Goal: Information Seeking & Learning: Check status

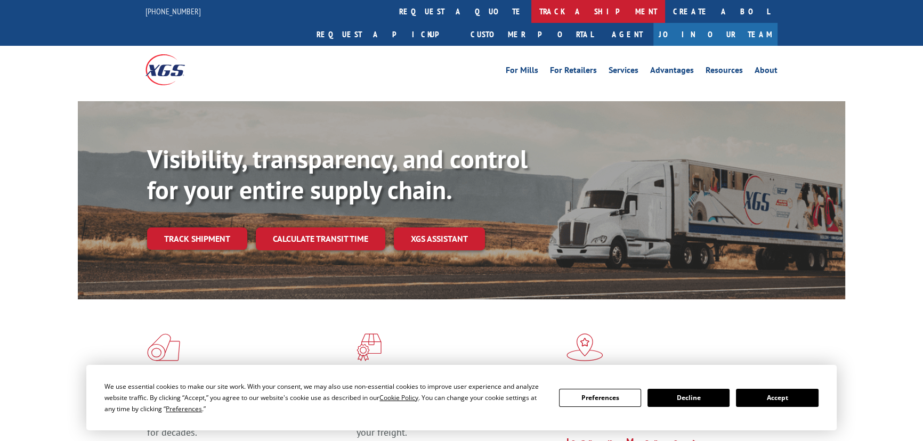
click at [531, 14] on link "track a shipment" at bounding box center [598, 11] width 134 height 23
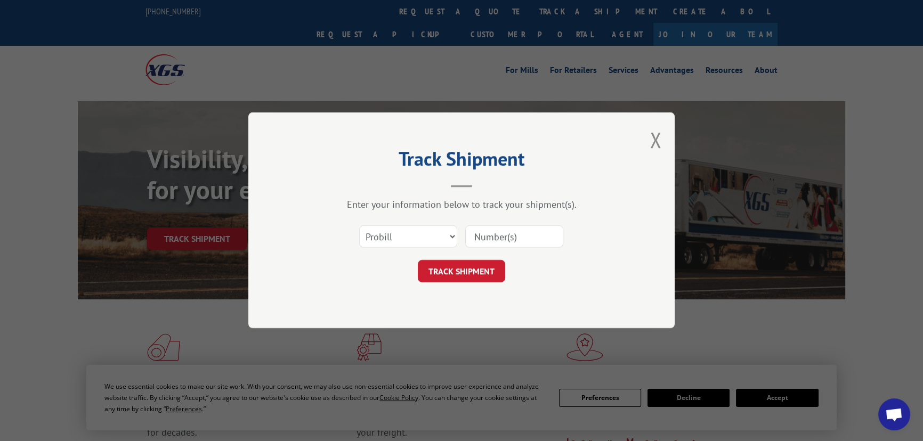
click at [497, 238] on input at bounding box center [514, 237] width 98 height 22
paste input "17691781"
type input "17691781"
click at [475, 265] on button "TRACK SHIPMENT" at bounding box center [461, 272] width 87 height 22
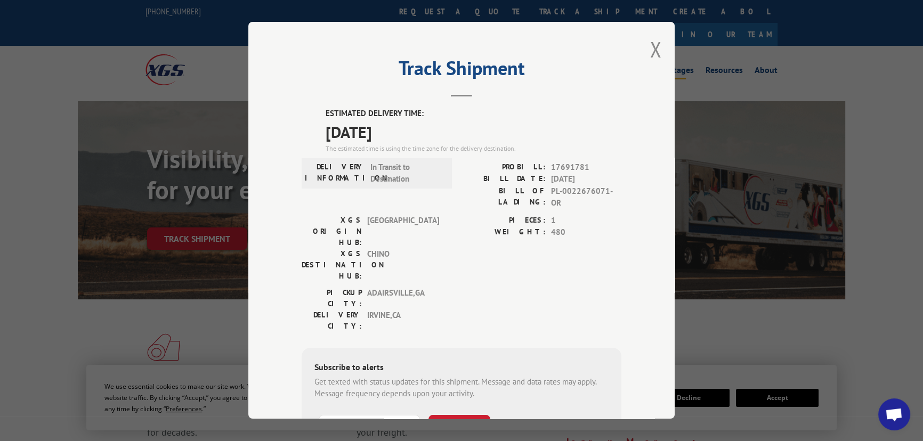
click at [649, 47] on button "Close modal" at bounding box center [655, 49] width 12 height 28
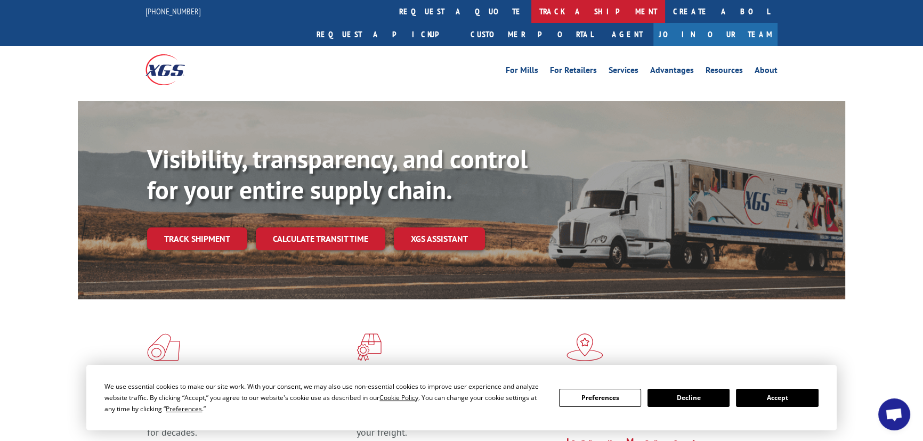
click at [531, 7] on link "track a shipment" at bounding box center [598, 11] width 134 height 23
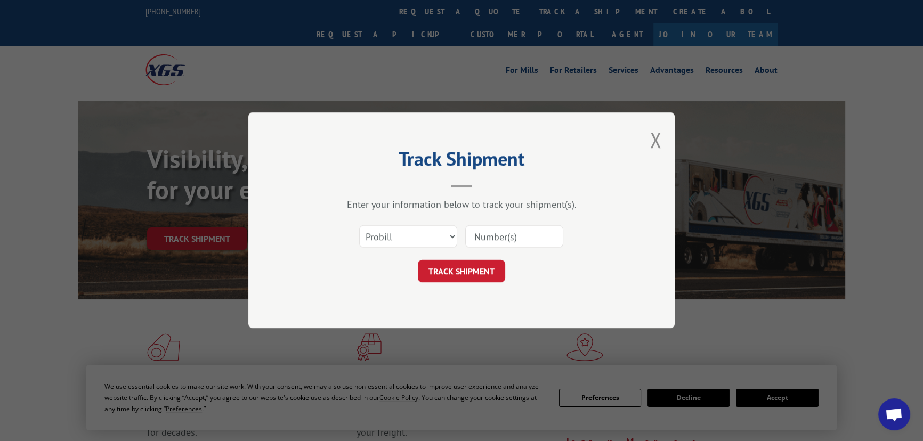
click at [486, 231] on input at bounding box center [514, 237] width 98 height 22
paste input "PL-0022676071"
type input "PL-0022676071"
click at [502, 242] on input "PL-0022676071" at bounding box center [514, 237] width 98 height 22
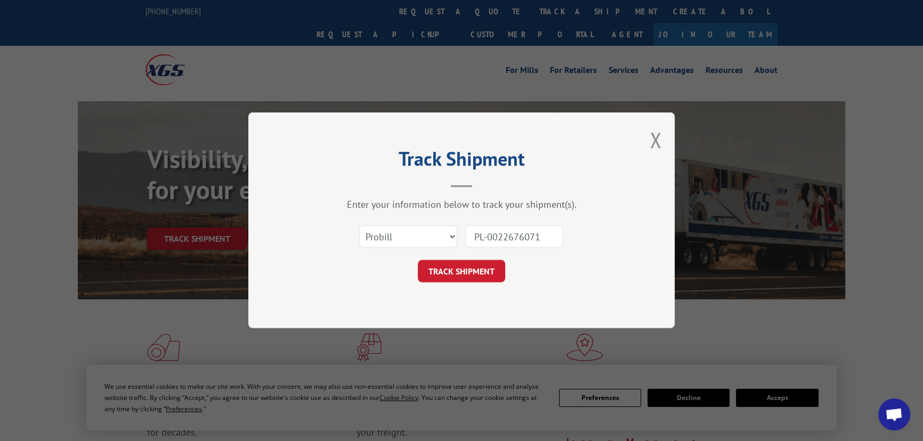
click at [502, 242] on input "PL-0022676071" at bounding box center [514, 237] width 98 height 22
paste input "17691781"
type input "17691781"
click at [445, 273] on button "TRACK SHIPMENT" at bounding box center [461, 272] width 87 height 22
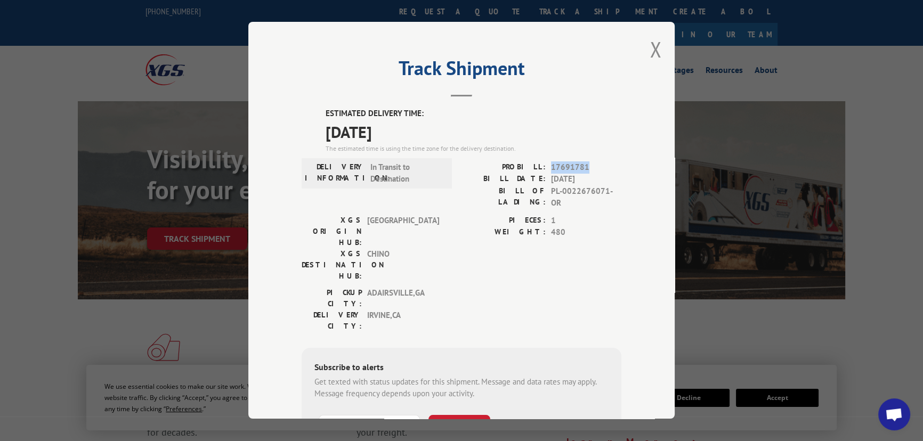
drag, startPoint x: 583, startPoint y: 165, endPoint x: 549, endPoint y: 167, distance: 34.2
click at [551, 167] on span "17691781" at bounding box center [586, 167] width 70 height 12
copy span "17691781"
click at [654, 47] on button "Close modal" at bounding box center [655, 49] width 12 height 28
